Goal: Task Accomplishment & Management: Use online tool/utility

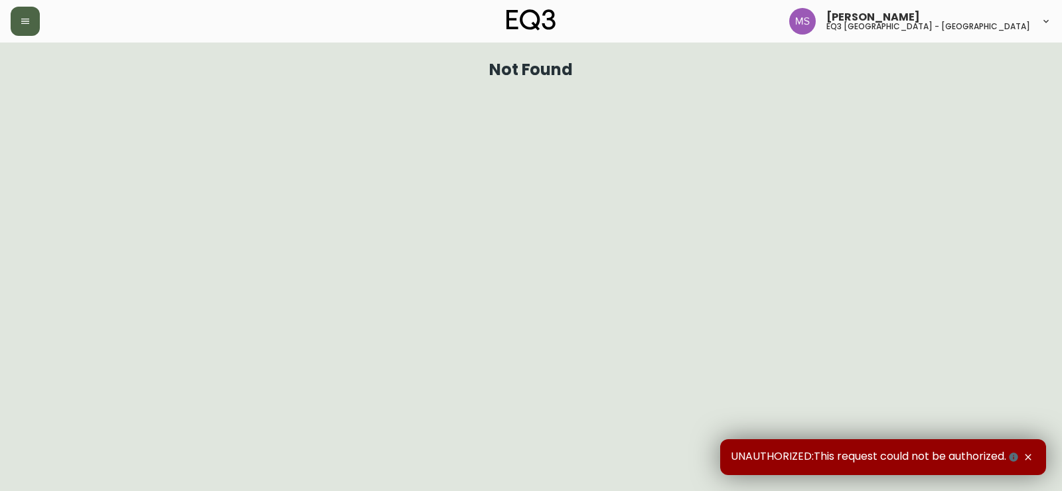
click at [27, 19] on icon "button" at bounding box center [25, 21] width 8 height 5
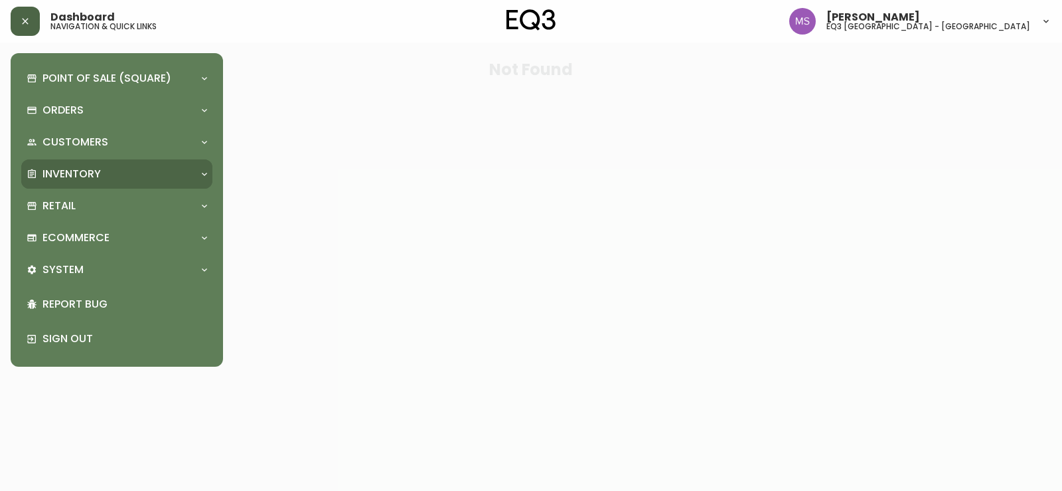
click at [63, 178] on p "Inventory" at bounding box center [71, 174] width 58 height 15
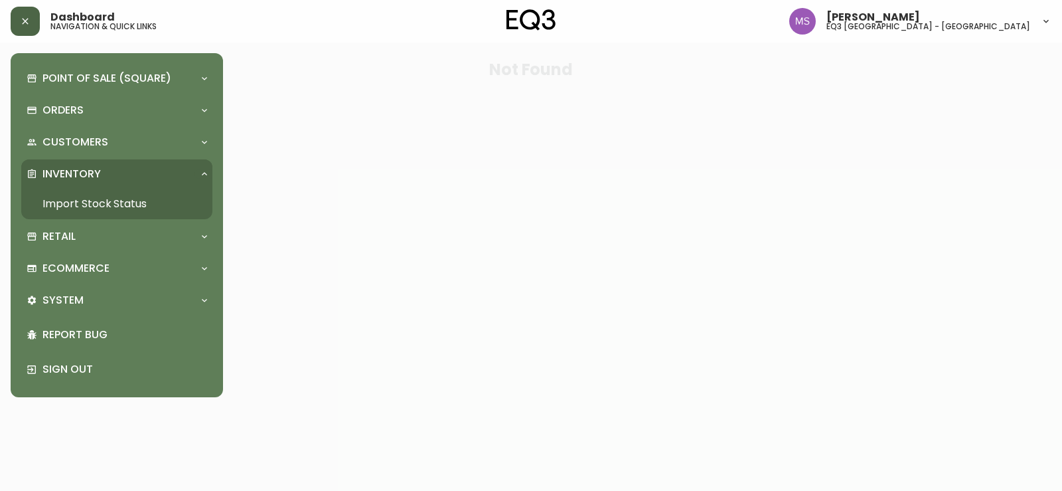
click at [127, 203] on link "Import Stock Status" at bounding box center [116, 204] width 191 height 31
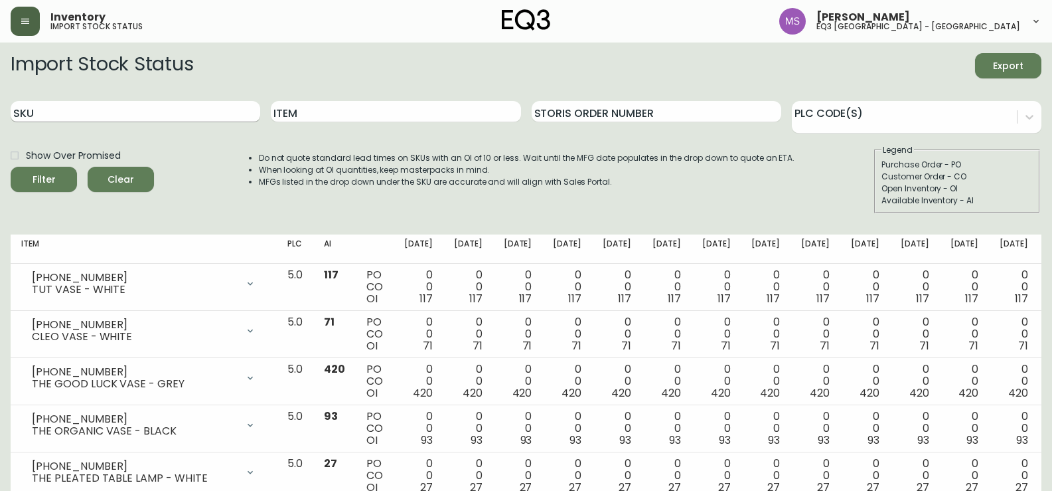
click at [81, 106] on input "SKU" at bounding box center [136, 111] width 250 height 21
paste input "[PHONE_NUMBER]"
type input "[PHONE_NUMBER]"
click at [31, 187] on span "Filter" at bounding box center [43, 179] width 45 height 17
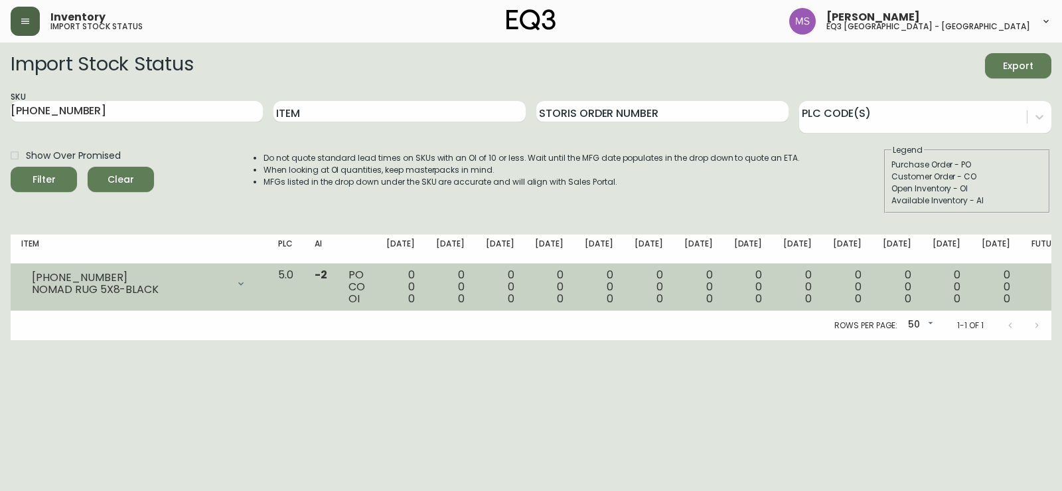
click at [254, 281] on div at bounding box center [241, 283] width 27 height 27
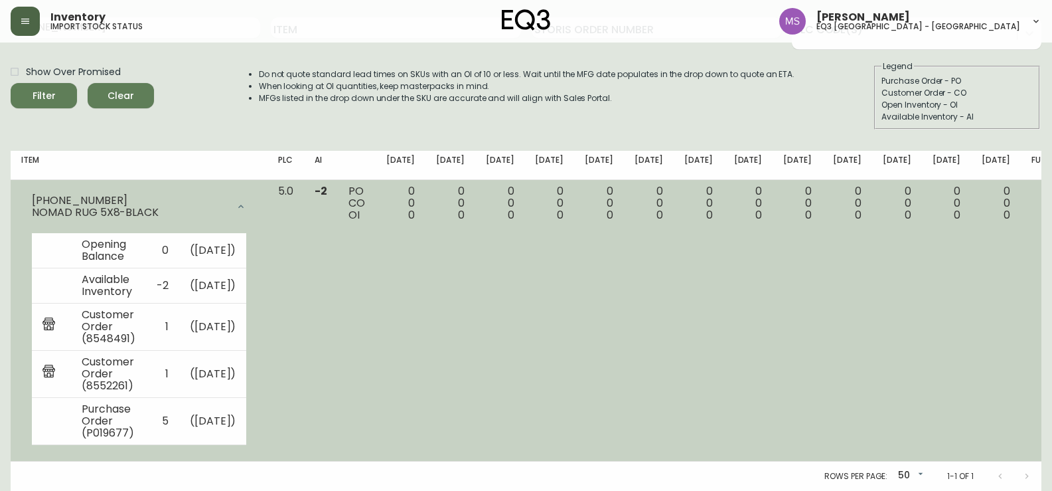
scroll to position [108, 0]
